Goal: Find specific page/section: Find specific page/section

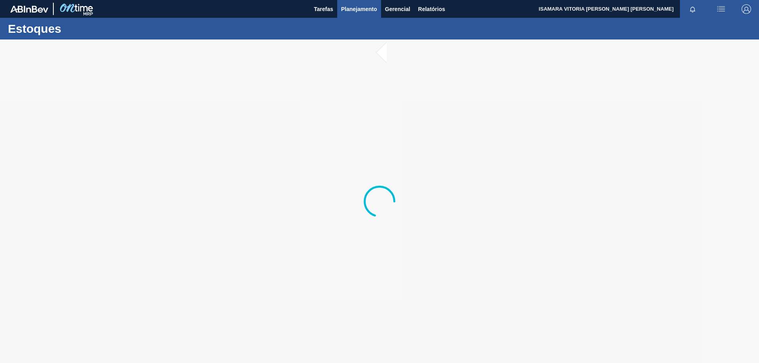
click at [365, 9] on span "Planejamento" at bounding box center [359, 8] width 36 height 9
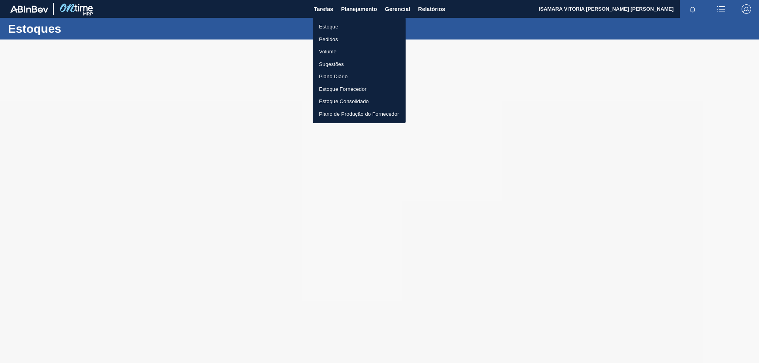
click at [338, 37] on li "Pedidos" at bounding box center [359, 39] width 93 height 13
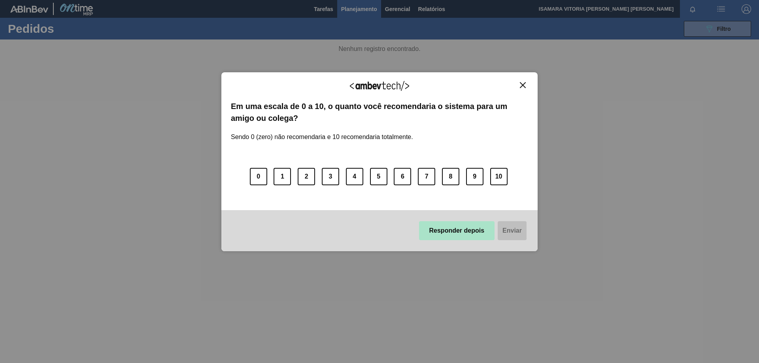
click at [455, 226] on button "Responder depois" at bounding box center [457, 230] width 76 height 19
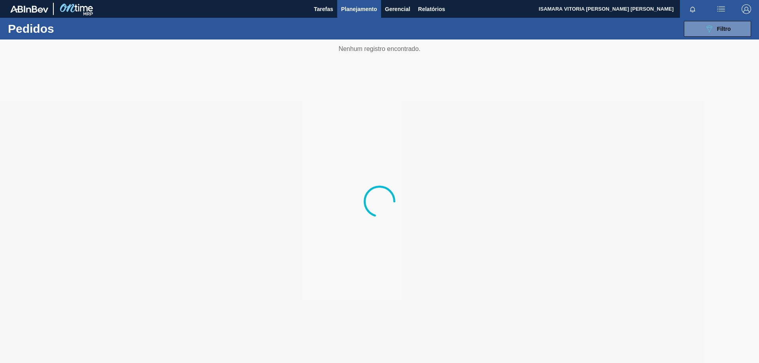
click at [454, 227] on div at bounding box center [379, 202] width 759 height 324
click at [718, 23] on button "089F7B8B-B2A5-4AFE-B5C0-19BA573D28AC Filtro" at bounding box center [717, 29] width 67 height 16
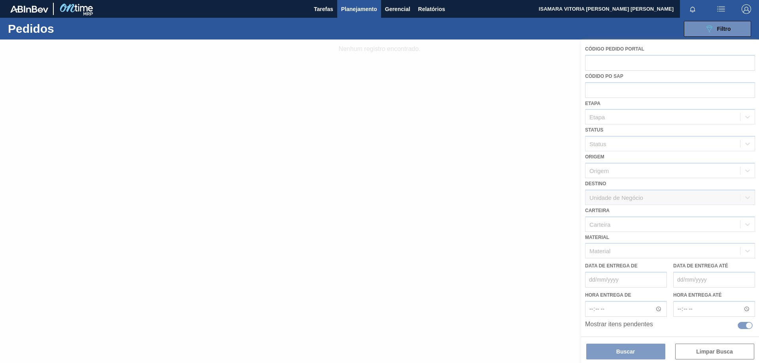
click at [561, 260] on div at bounding box center [379, 202] width 759 height 324
click at [633, 235] on div at bounding box center [379, 202] width 759 height 324
click at [631, 243] on div at bounding box center [379, 202] width 759 height 324
click at [371, 13] on span "Planejamento" at bounding box center [359, 8] width 36 height 9
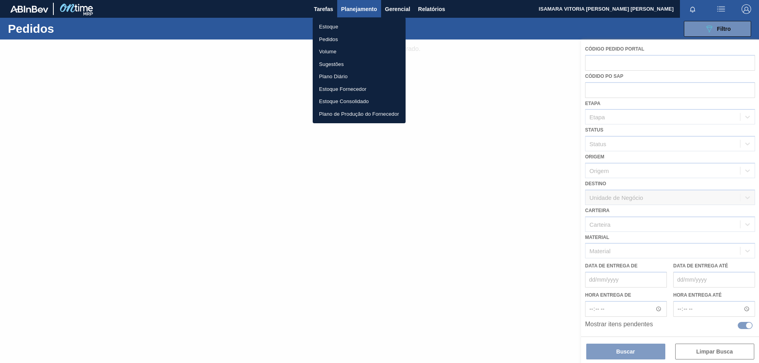
click at [340, 36] on li "Pedidos" at bounding box center [359, 39] width 93 height 13
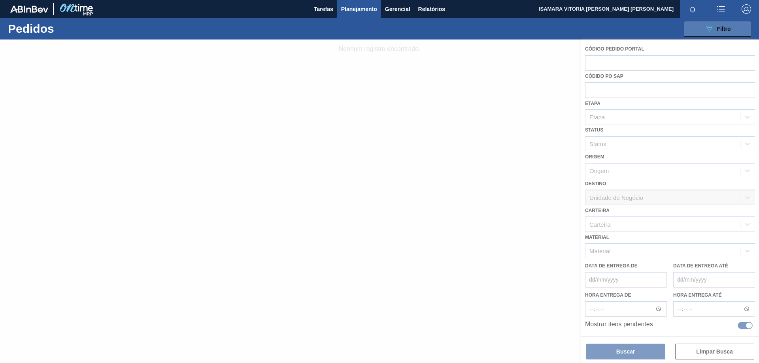
click at [726, 33] on div "089F7B8B-B2A5-4AFE-B5C0-19BA573D28AC Filtro" at bounding box center [718, 28] width 26 height 9
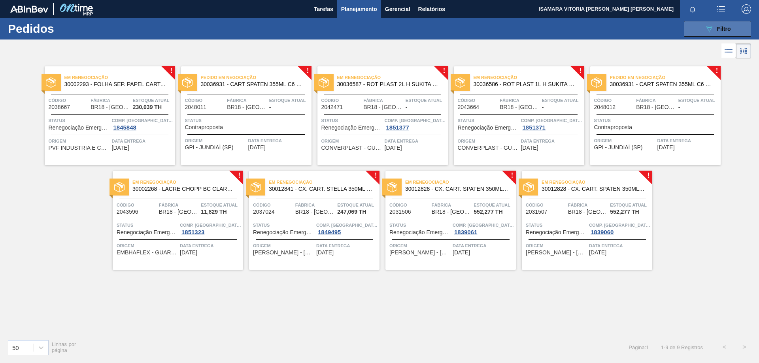
click at [711, 34] on button "089F7B8B-B2A5-4AFE-B5C0-19BA573D28AC Filtro" at bounding box center [717, 29] width 67 height 16
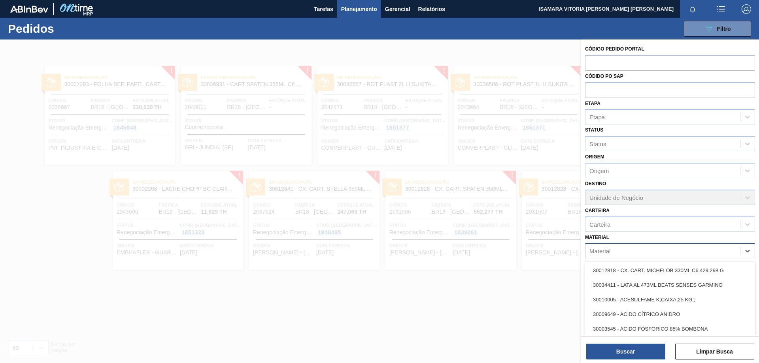
click at [611, 250] on div "Material" at bounding box center [663, 251] width 155 height 11
paste input "30003623"
type input "30003623"
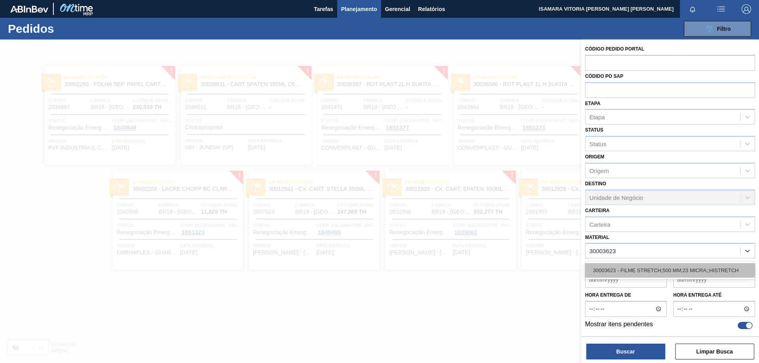
click at [624, 272] on div "30003623 - FILME STRETCH;500 MM;23 MICRA;;HISTRETCH" at bounding box center [670, 270] width 170 height 15
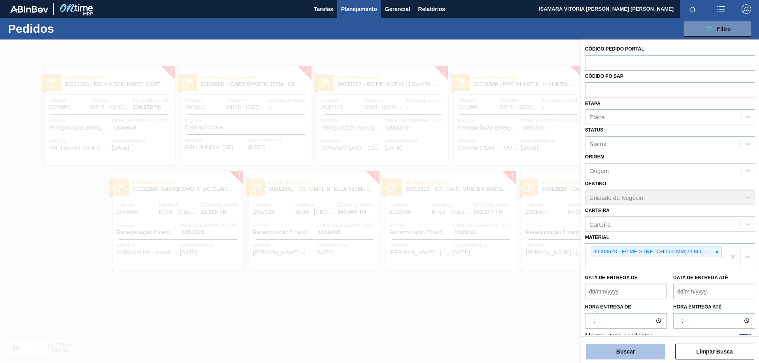
click at [628, 356] on button "Buscar" at bounding box center [625, 352] width 79 height 16
